Goal: Information Seeking & Learning: Learn about a topic

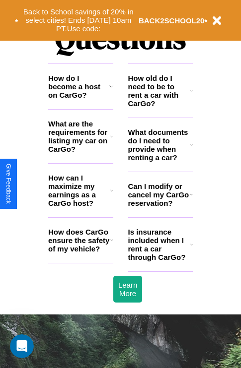
click at [80, 253] on h3 "How does CarGo ensure the safety of my vehicle?" at bounding box center [79, 240] width 62 height 25
click at [191, 149] on icon at bounding box center [191, 145] width 2 height 8
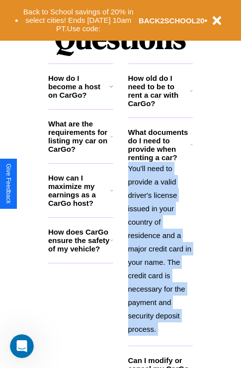
click at [191, 145] on polyline at bounding box center [192, 144] width 2 height 1
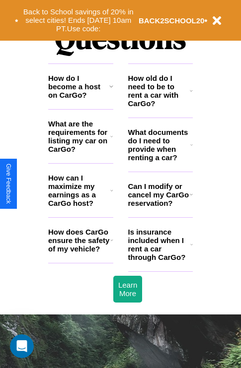
click at [160, 261] on h3 "Is insurance included when I rent a car through CarGo?" at bounding box center [159, 245] width 62 height 34
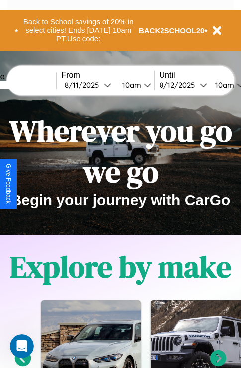
click at [22, 364] on icon at bounding box center [23, 358] width 16 height 16
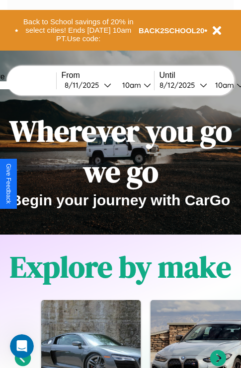
click at [218, 364] on icon at bounding box center [218, 358] width 16 height 16
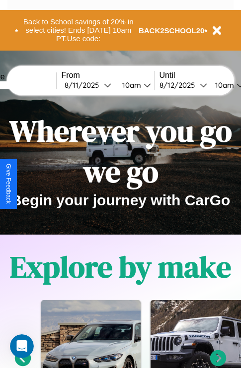
click at [218, 364] on icon at bounding box center [218, 358] width 16 height 16
